Goal: Transaction & Acquisition: Purchase product/service

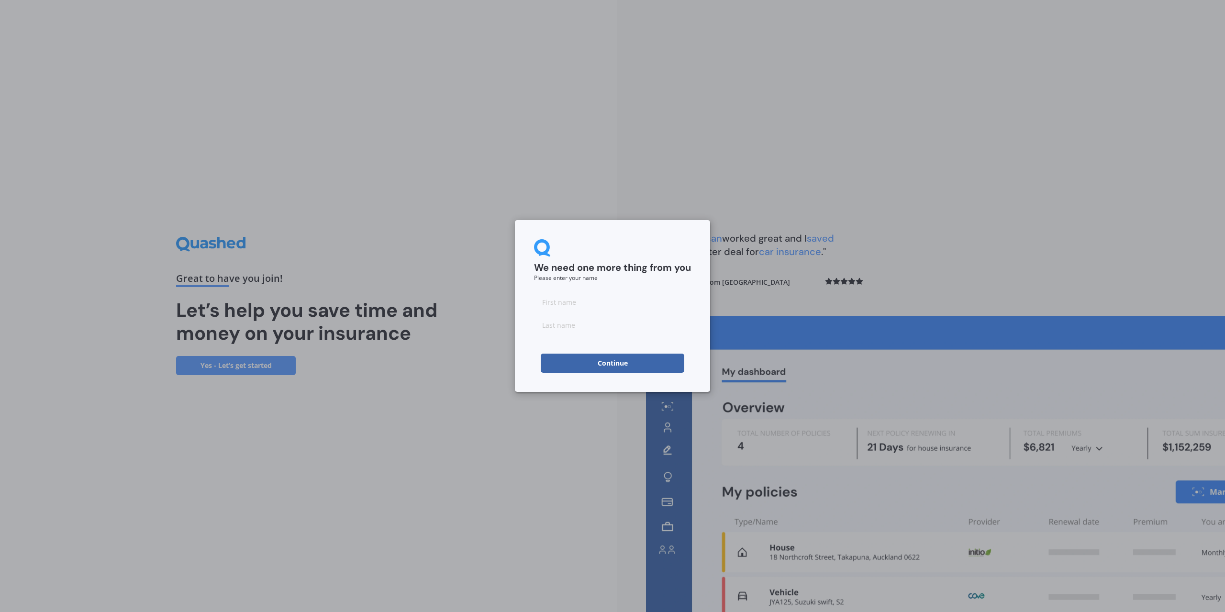
click at [568, 306] on input at bounding box center [612, 301] width 157 height 19
type input "Dave"
click at [577, 326] on input at bounding box center [612, 324] width 157 height 19
type input "Dornan"
click at [593, 369] on button "Continue" at bounding box center [613, 363] width 144 height 19
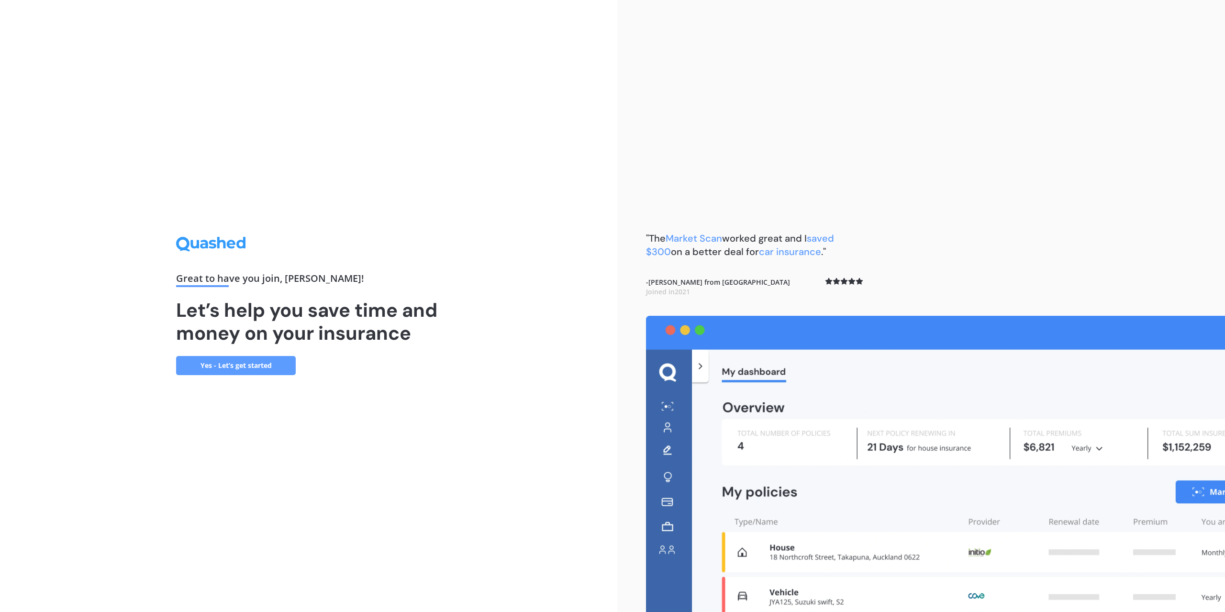
click at [262, 356] on link "Yes - Let’s get started" at bounding box center [236, 365] width 120 height 19
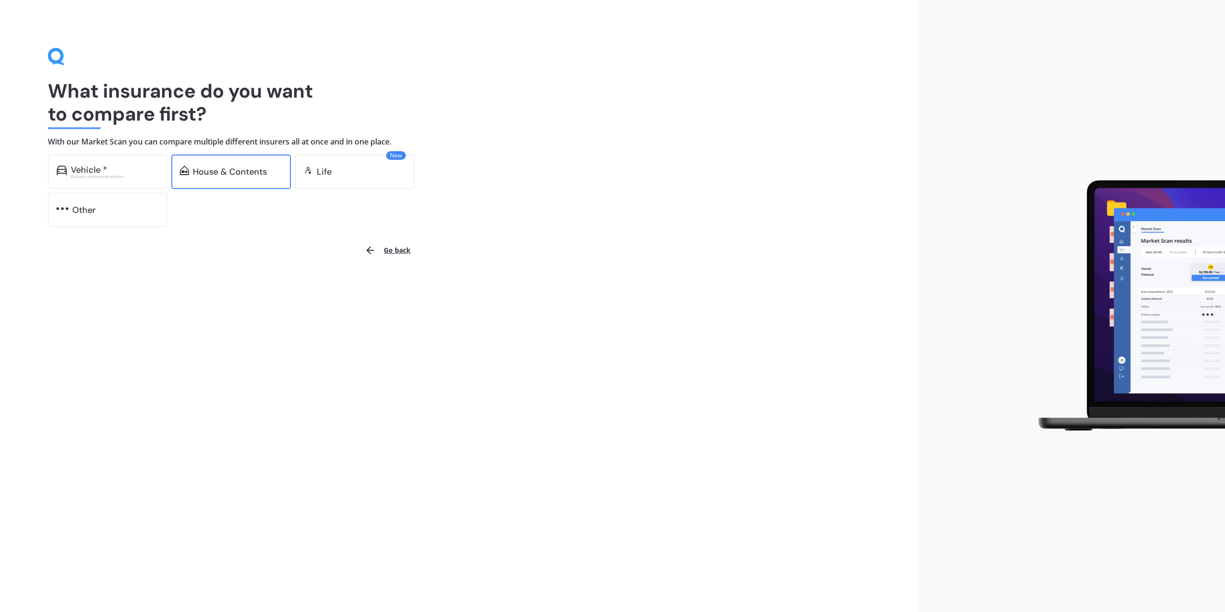
click at [227, 179] on div "House & Contents" at bounding box center [231, 172] width 120 height 34
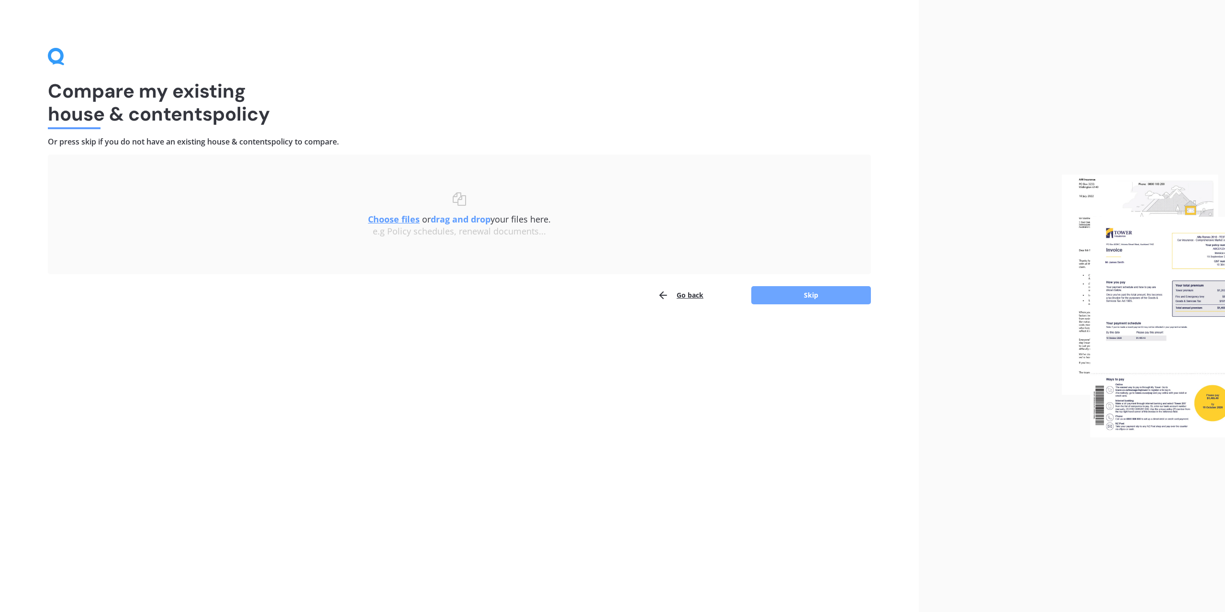
click at [807, 293] on button "Skip" at bounding box center [811, 295] width 120 height 18
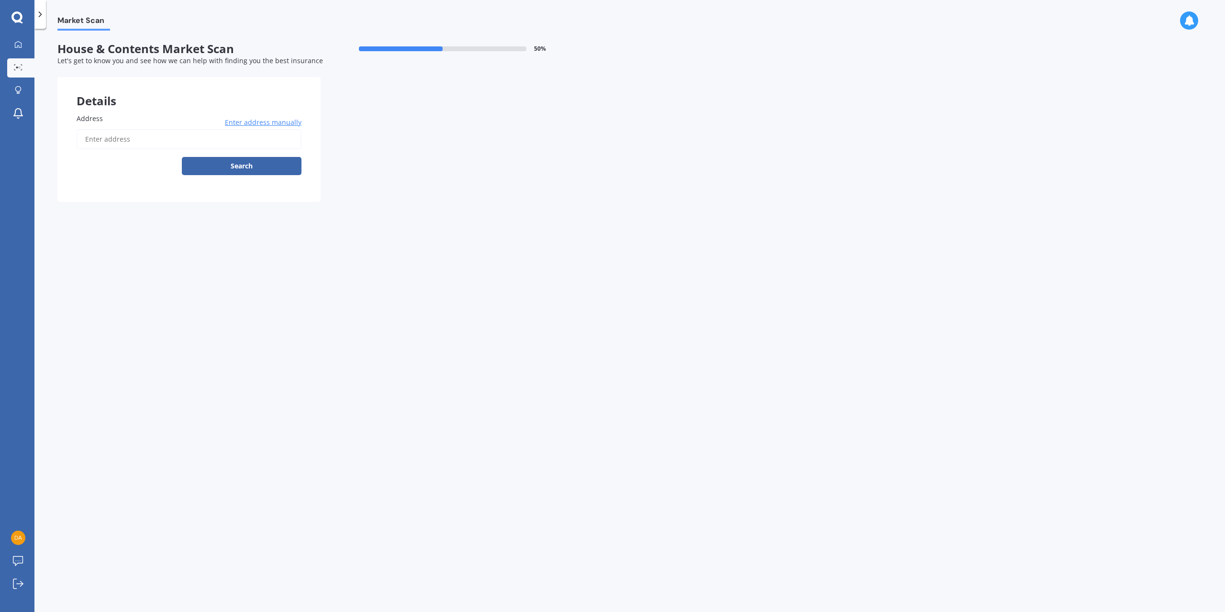
click at [123, 142] on input "Address" at bounding box center [189, 139] width 225 height 20
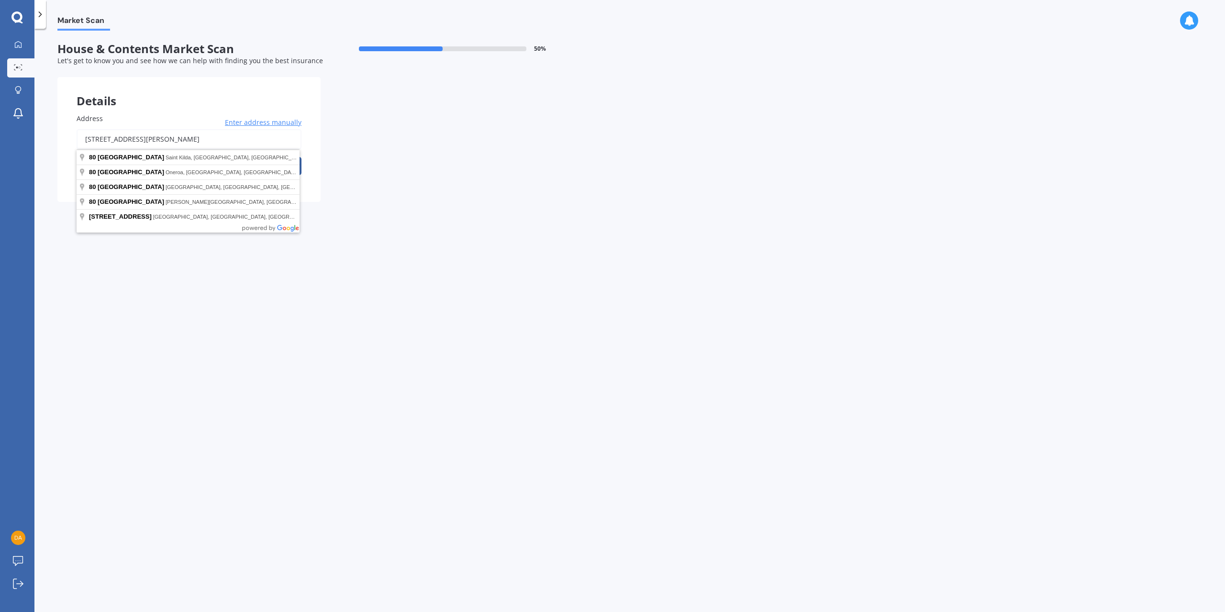
type input "80 Queens Drive, Lyall Bay, Wellington 6022"
